Goal: Task Accomplishment & Management: Manage account settings

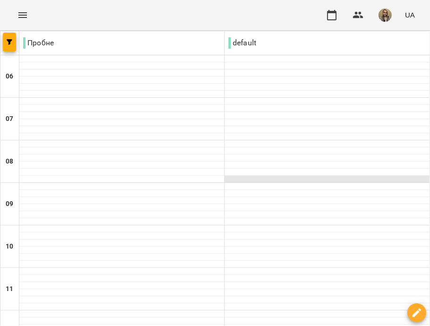
scroll to position [94, 0]
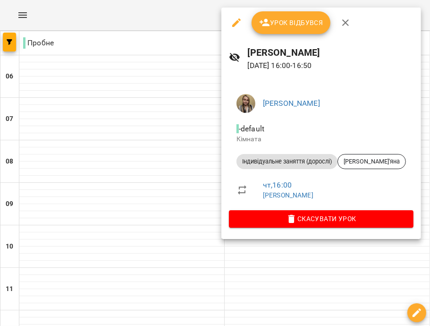
click at [287, 10] on div "Урок відбувся" at bounding box center [321, 23] width 200 height 30
click at [289, 21] on span "Урок відбувся" at bounding box center [291, 22] width 64 height 11
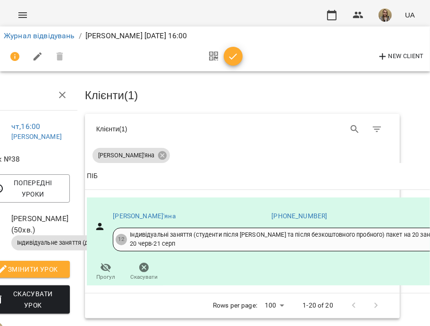
scroll to position [94, 41]
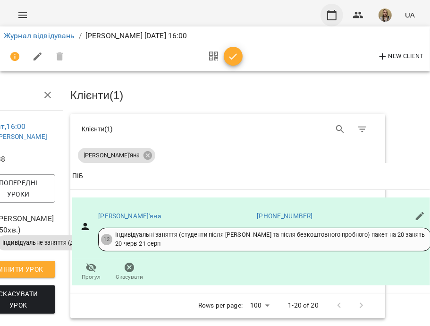
click at [326, 18] on button "button" at bounding box center [332, 15] width 23 height 23
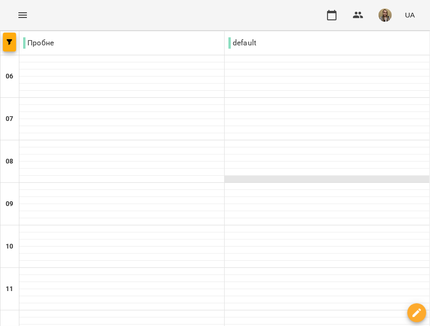
scroll to position [472, 0]
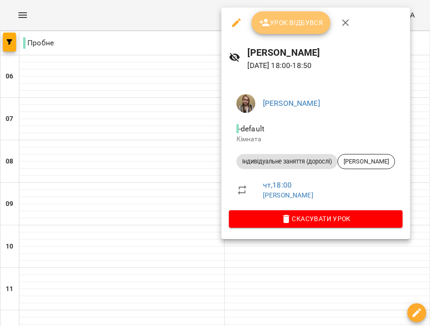
click at [288, 21] on span "Урок відбувся" at bounding box center [291, 22] width 64 height 11
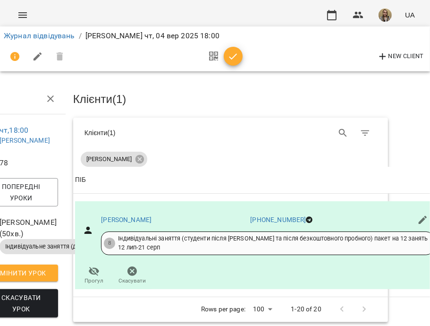
scroll to position [0, 41]
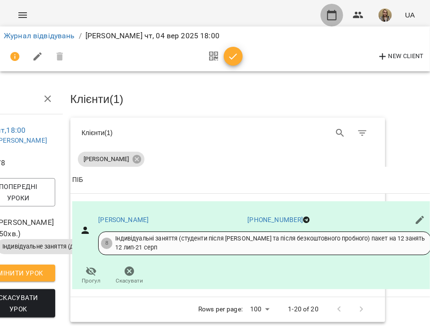
click at [334, 10] on icon "button" at bounding box center [331, 14] width 11 height 11
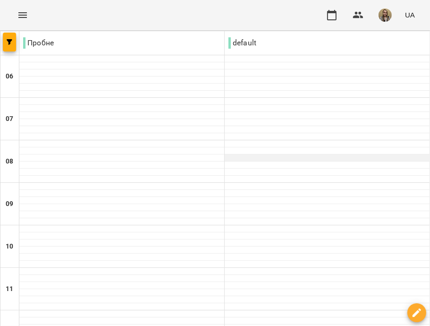
scroll to position [425, 0]
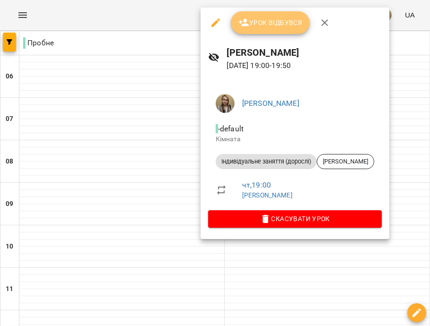
click at [288, 23] on span "Урок відбувся" at bounding box center [270, 22] width 64 height 11
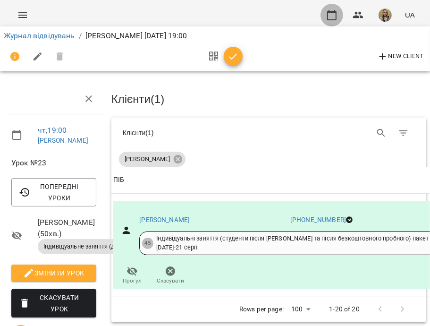
click at [330, 17] on icon "button" at bounding box center [331, 14] width 11 height 11
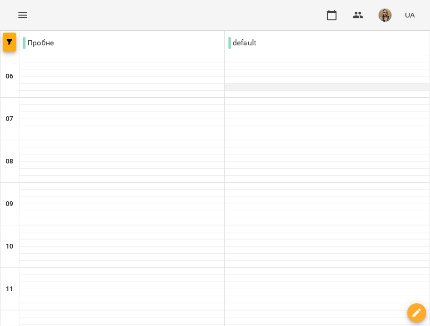
scroll to position [425, 0]
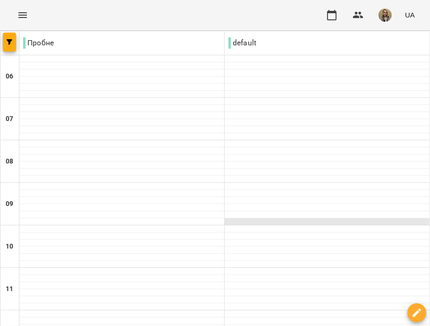
scroll to position [472, 0]
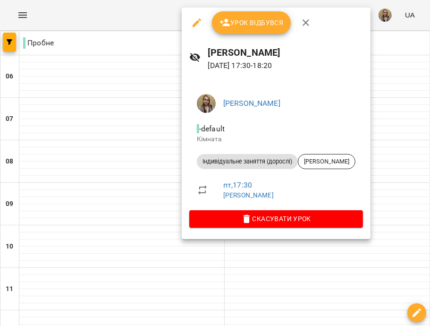
click at [114, 84] on div at bounding box center [215, 163] width 430 height 326
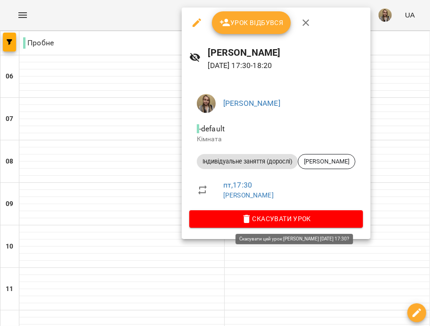
click at [338, 212] on button "Скасувати Урок" at bounding box center [276, 218] width 174 height 17
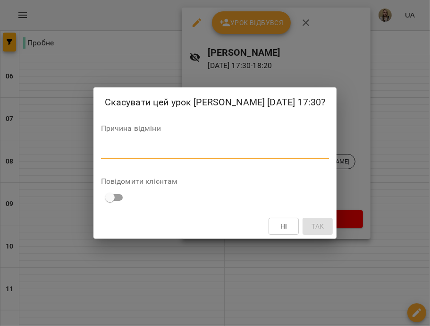
click at [101, 151] on textarea at bounding box center [215, 150] width 229 height 9
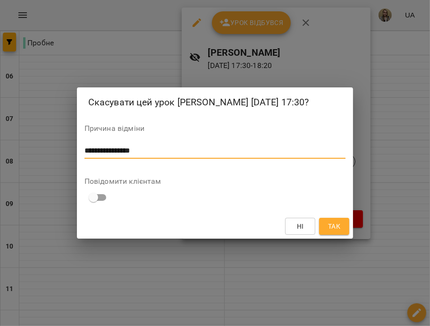
type textarea "**********"
click at [336, 230] on span "Так" at bounding box center [334, 226] width 12 height 11
